Goal: Find specific page/section: Find specific page/section

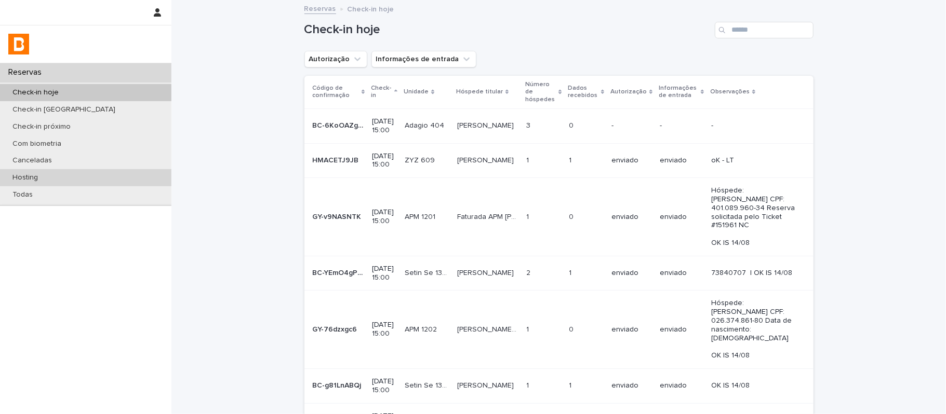
click at [72, 179] on div "Hosting" at bounding box center [85, 177] width 171 height 17
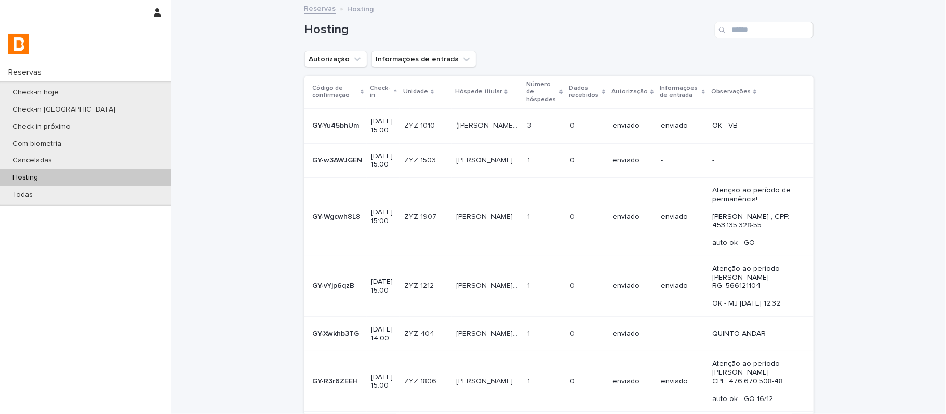
click at [741, 32] on input "Search" at bounding box center [764, 30] width 99 height 17
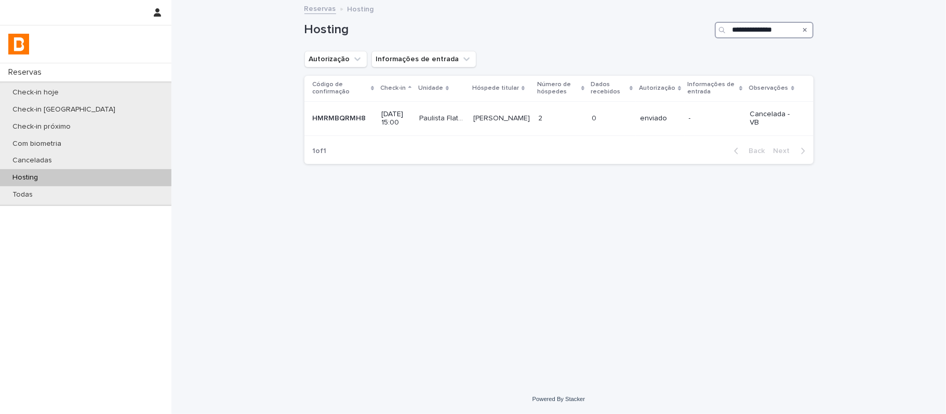
type input "**********"
click at [512, 127] on div "[PERSON_NAME]" at bounding box center [501, 118] width 57 height 17
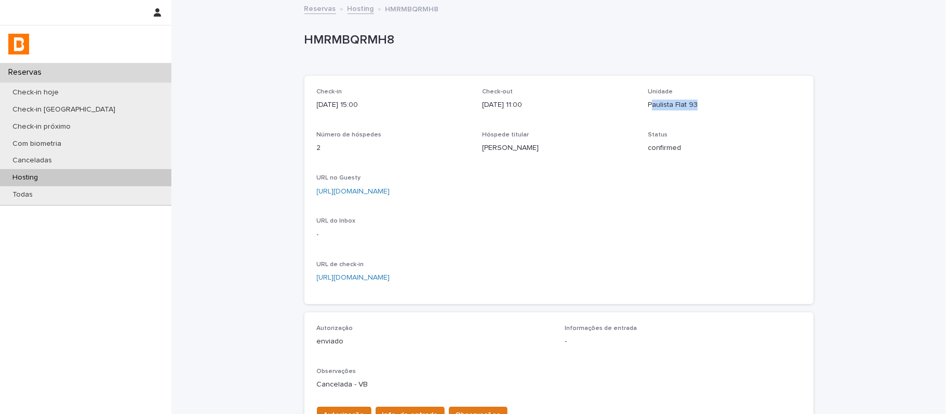
drag, startPoint x: 705, startPoint y: 106, endPoint x: 630, endPoint y: 99, distance: 75.7
click at [638, 103] on div "Check-in [DATE] 15:00 Check-out [DATE] 11:00 Unidade Paulista Flat 93 Número de…" at bounding box center [559, 190] width 484 height 204
click at [554, 50] on div "HMRMBQRMH8" at bounding box center [556, 42] width 505 height 19
click at [129, 173] on div "Hosting" at bounding box center [85, 177] width 171 height 17
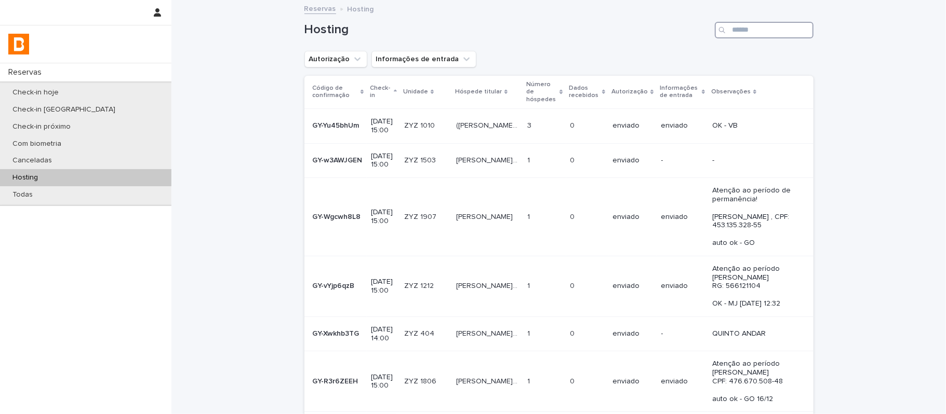
click at [746, 28] on input "Search" at bounding box center [764, 30] width 99 height 17
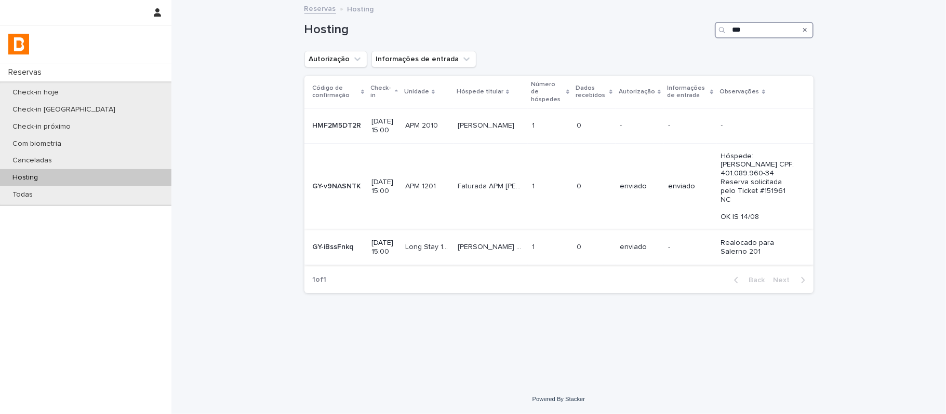
type input "***"
click at [507, 256] on td "[PERSON_NAME] Prop Long Stay 1507 [PERSON_NAME] Long Stay 1507" at bounding box center [490, 247] width 74 height 35
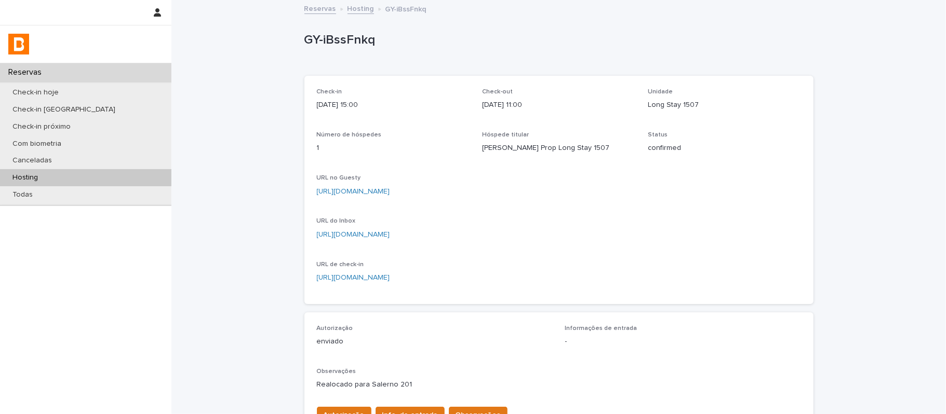
scroll to position [138, 0]
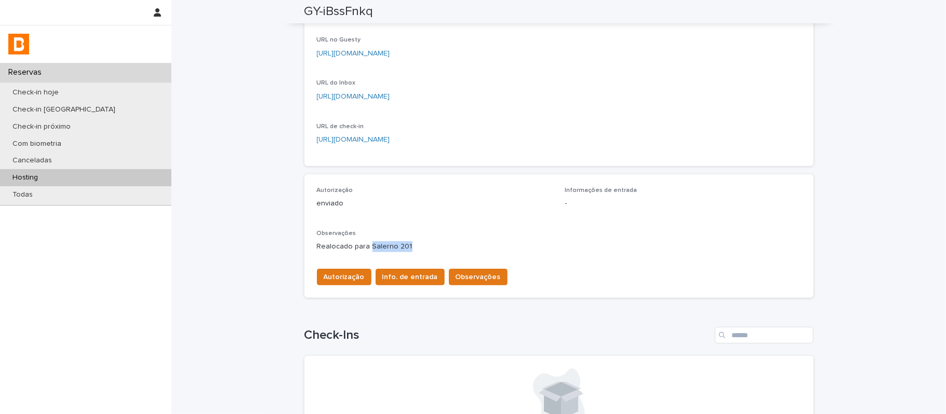
drag, startPoint x: 416, startPoint y: 246, endPoint x: 364, endPoint y: 246, distance: 52.5
click at [364, 246] on p "Realocado para Salerno 201" at bounding box center [559, 247] width 484 height 11
copy p "Salerno 201"
click at [677, 113] on div "Check-in [DATE] 15:00 Check-out [DATE] 11:00 Unidade Long Stay 1507 Número de h…" at bounding box center [559, 52] width 484 height 204
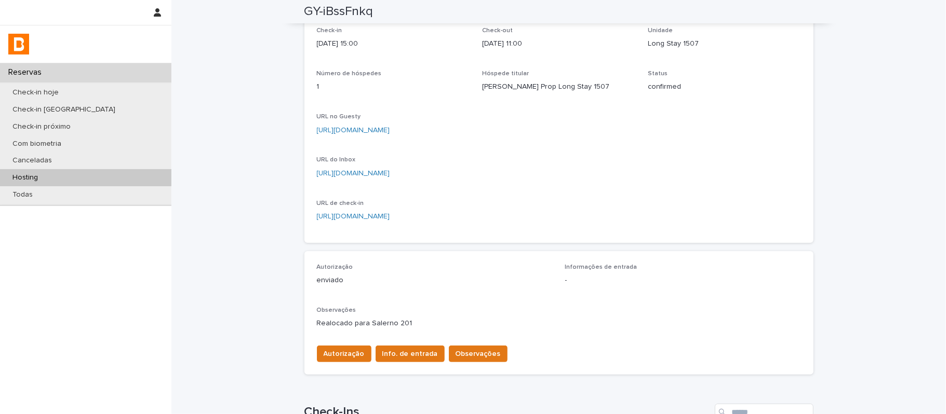
scroll to position [0, 0]
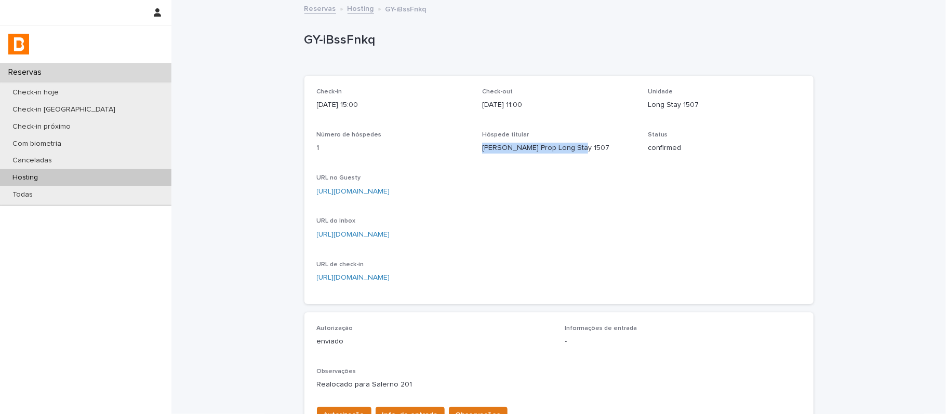
drag, startPoint x: 560, startPoint y: 144, endPoint x: 473, endPoint y: 150, distance: 87.4
click at [473, 150] on div "Check-in [DATE] 15:00 Check-out [DATE] 11:00 Unidade Long Stay 1507 Número de h…" at bounding box center [559, 190] width 484 height 204
click at [442, 146] on p "1" at bounding box center [393, 148] width 153 height 11
